Goal: Use online tool/utility: Utilize a website feature to perform a specific function

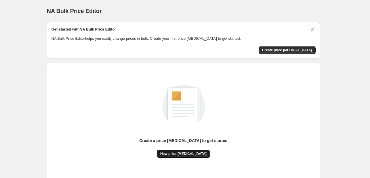
click at [191, 156] on button "New price [MEDICAL_DATA]" at bounding box center [183, 154] width 53 height 8
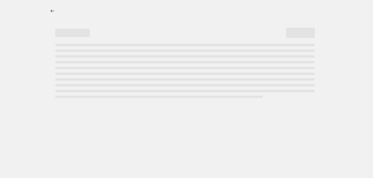
select select "percentage"
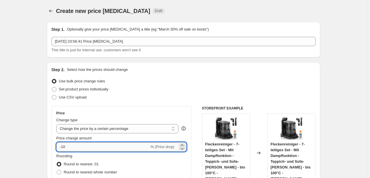
click at [128, 149] on input "-10" at bounding box center [102, 146] width 93 height 9
type input "-1"
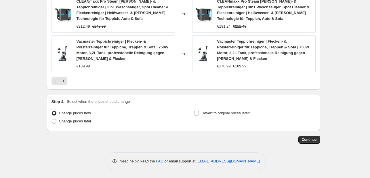
scroll to position [441, 0]
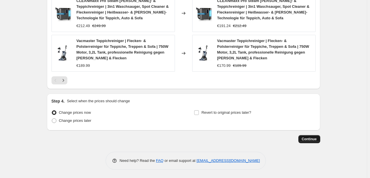
type input "-33"
click at [312, 140] on span "Continue" at bounding box center [309, 139] width 15 height 5
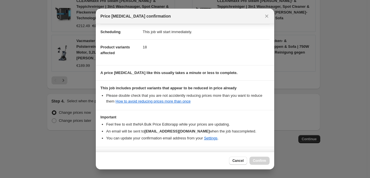
scroll to position [64, 0]
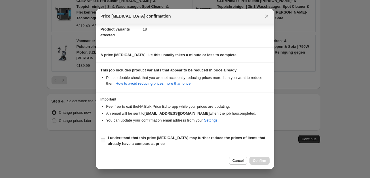
click at [149, 137] on b "I understand that this price [MEDICAL_DATA] may further reduce the prices of it…" at bounding box center [186, 140] width 157 height 10
click at [105, 138] on input "I understand that this price [MEDICAL_DATA] may further reduce the prices of it…" at bounding box center [103, 140] width 5 height 5
checkbox input "true"
click at [257, 161] on span "Confirm" at bounding box center [259, 160] width 13 height 5
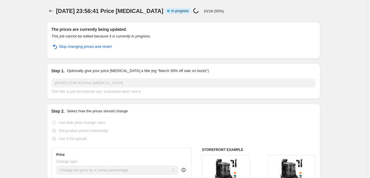
select select "percentage"
